Goal: Task Accomplishment & Management: Manage account settings

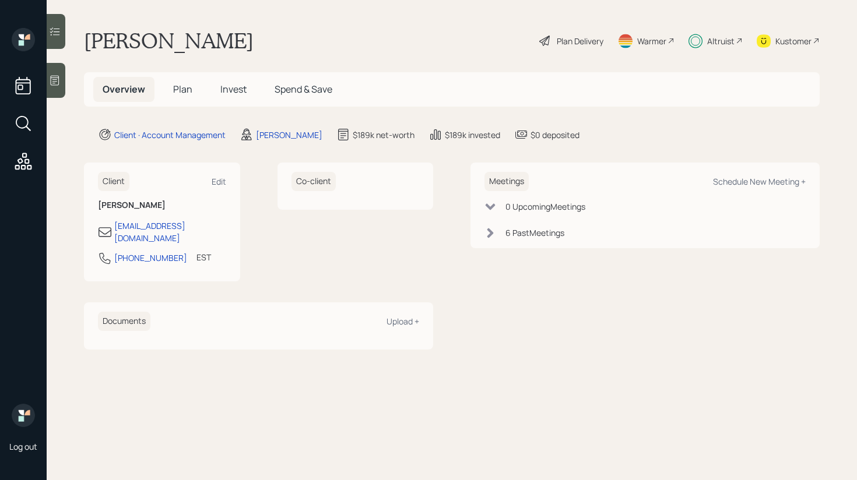
click at [61, 35] on div at bounding box center [56, 31] width 19 height 35
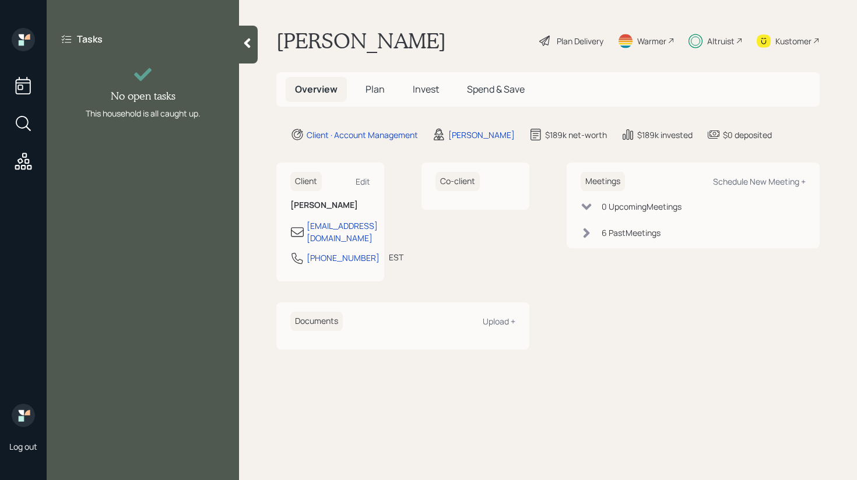
click at [248, 41] on icon at bounding box center [247, 43] width 6 height 10
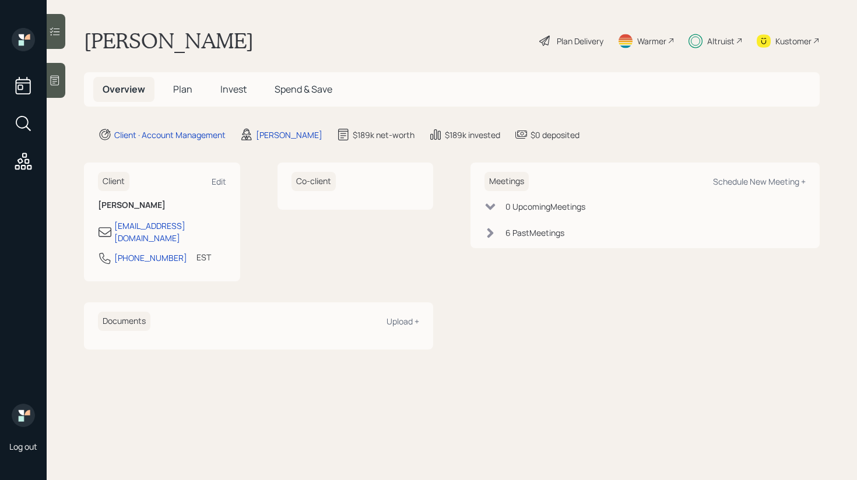
click at [185, 85] on span "Plan" at bounding box center [182, 89] width 19 height 13
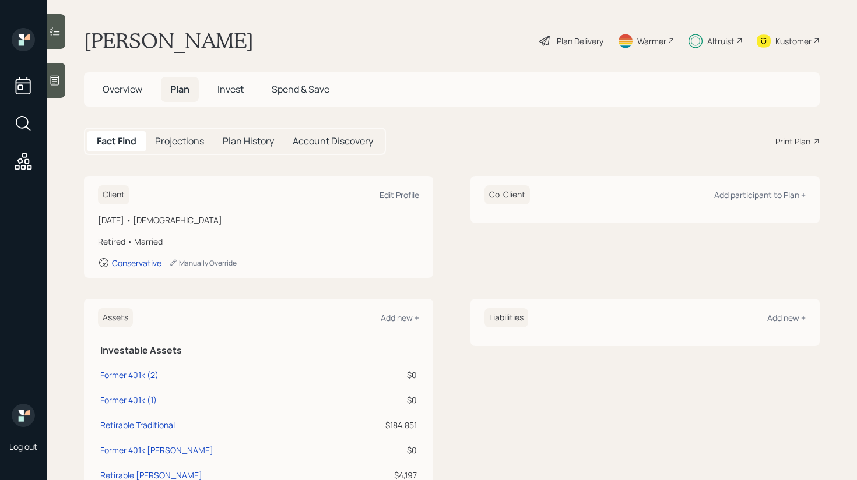
click at [228, 91] on span "Invest" at bounding box center [230, 89] width 26 height 13
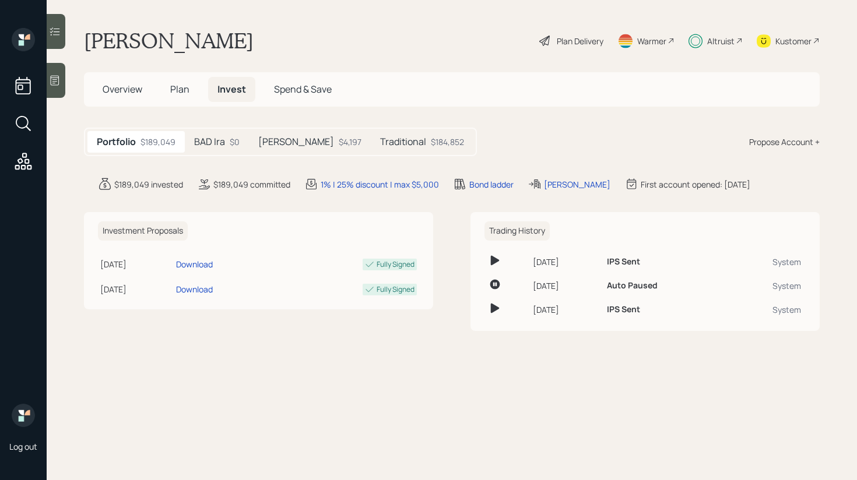
click at [278, 143] on h5 "[PERSON_NAME]" at bounding box center [296, 141] width 76 height 11
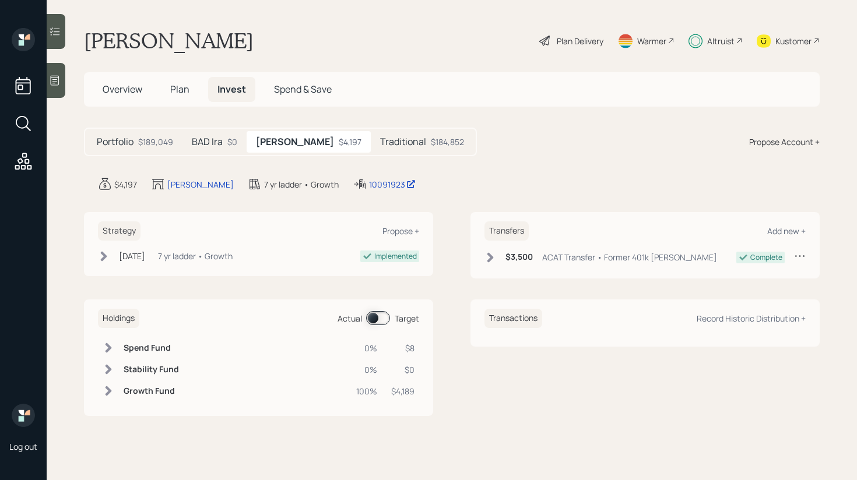
click at [378, 313] on span at bounding box center [378, 318] width 24 height 14
click at [386, 320] on span at bounding box center [378, 318] width 24 height 14
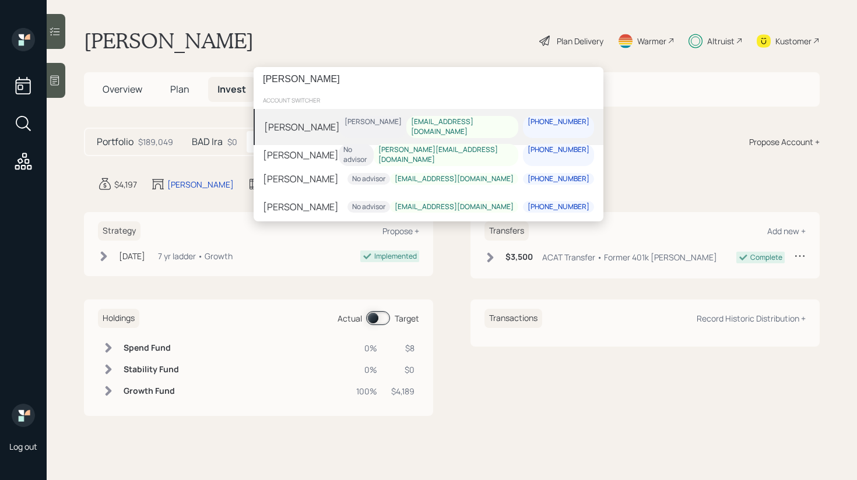
type input "[PERSON_NAME]"
click at [311, 131] on div "[PERSON_NAME] [PERSON_NAME] [PERSON_NAME][EMAIL_ADDRESS][DOMAIN_NAME] [PHONE_NU…" at bounding box center [428, 127] width 350 height 36
